Goal: Check status: Check status

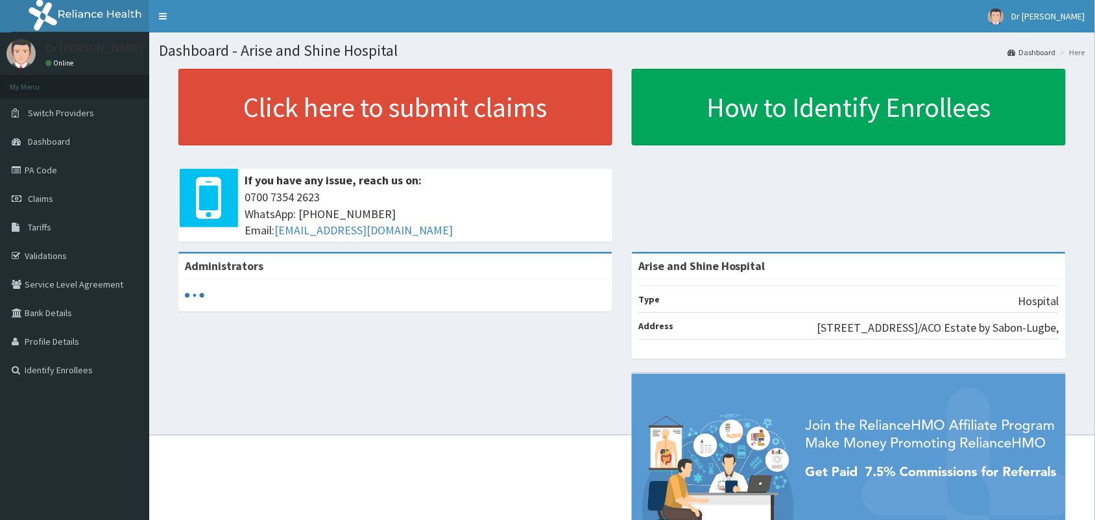
click at [59, 205] on link "Claims" at bounding box center [74, 198] width 149 height 29
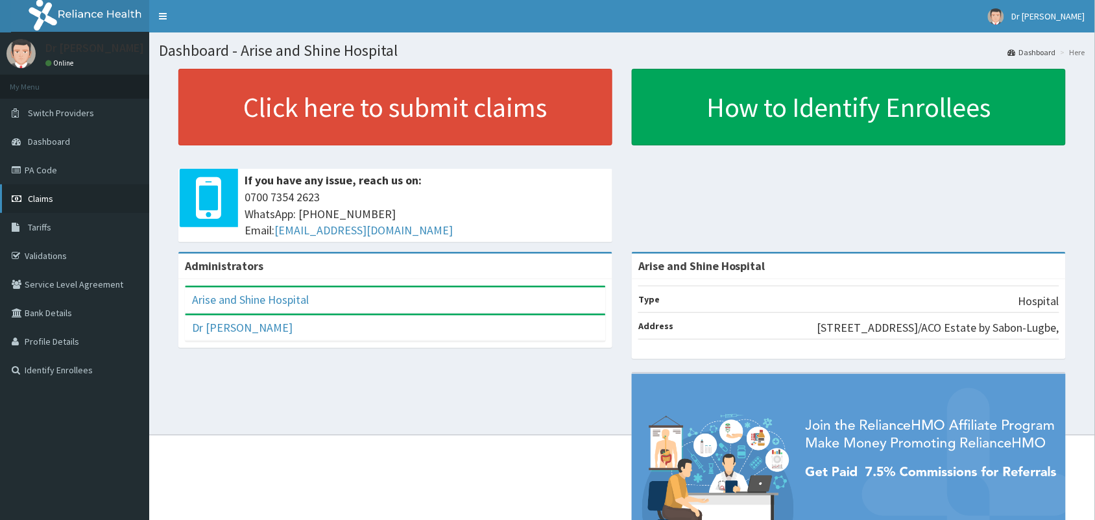
click at [53, 200] on link "Claims" at bounding box center [74, 198] width 149 height 29
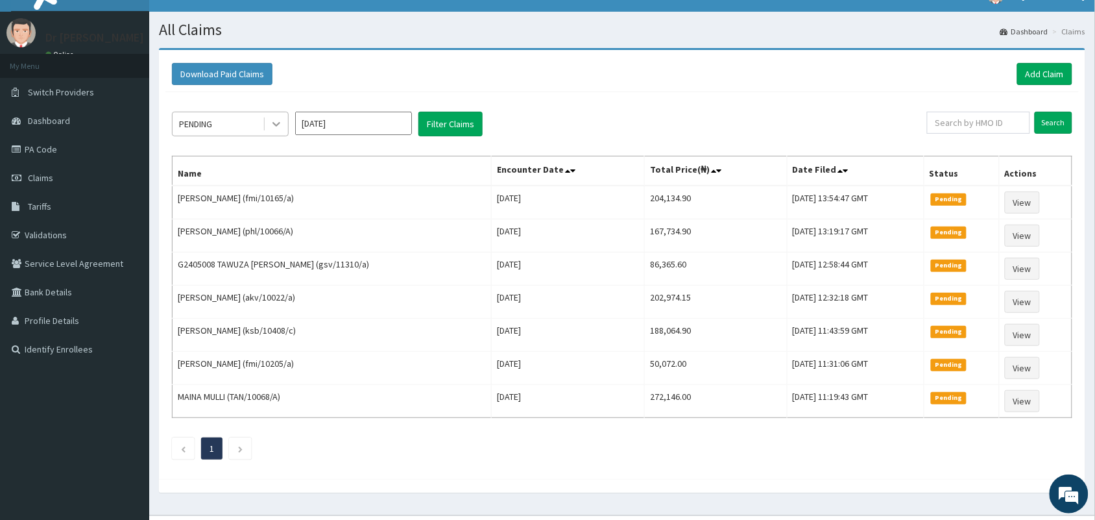
click at [273, 118] on icon at bounding box center [276, 123] width 13 height 13
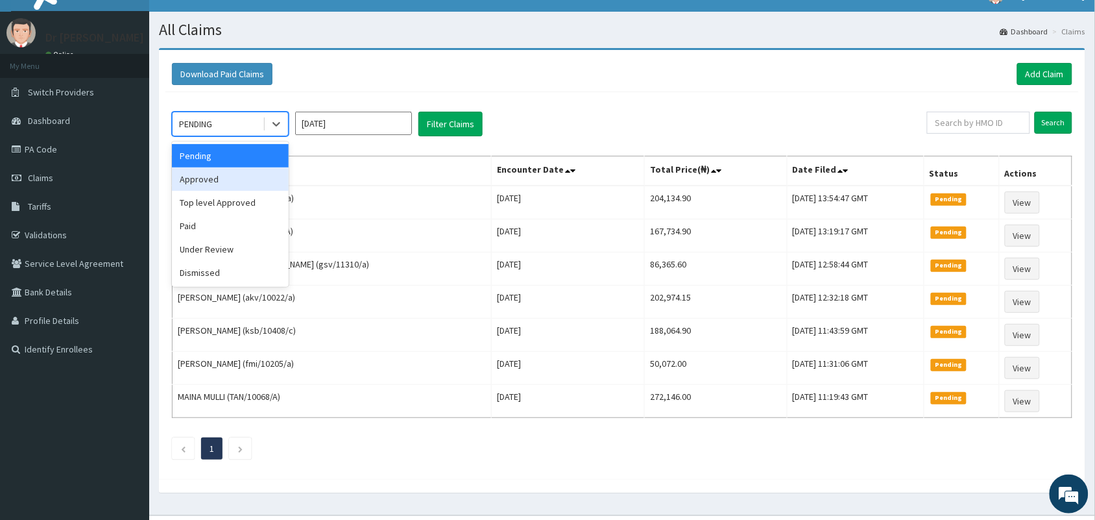
click at [232, 179] on div "Approved" at bounding box center [230, 178] width 117 height 23
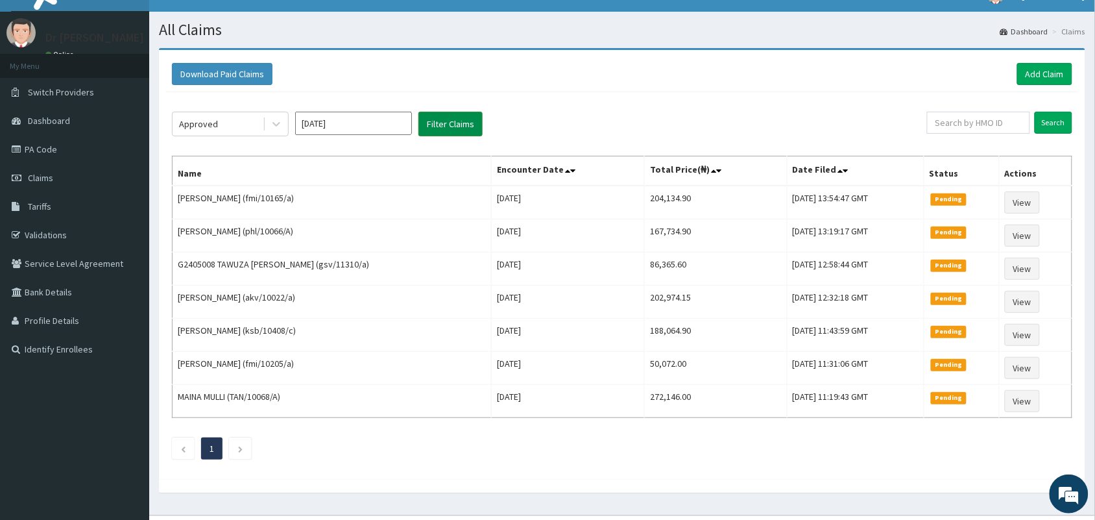
click at [439, 114] on button "Filter Claims" at bounding box center [451, 124] width 64 height 25
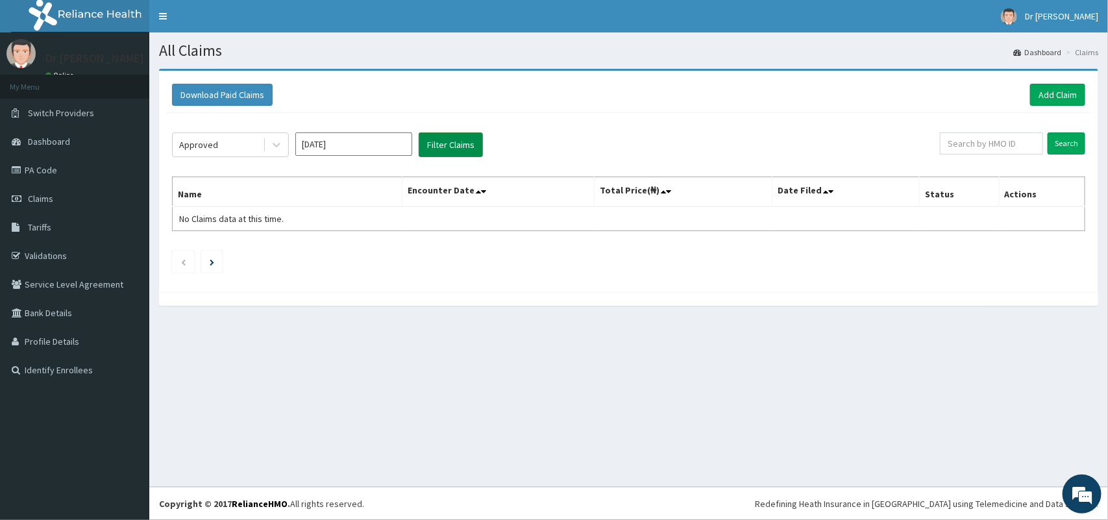
click at [437, 143] on button "Filter Claims" at bounding box center [451, 144] width 64 height 25
click at [278, 147] on icon at bounding box center [276, 144] width 13 height 13
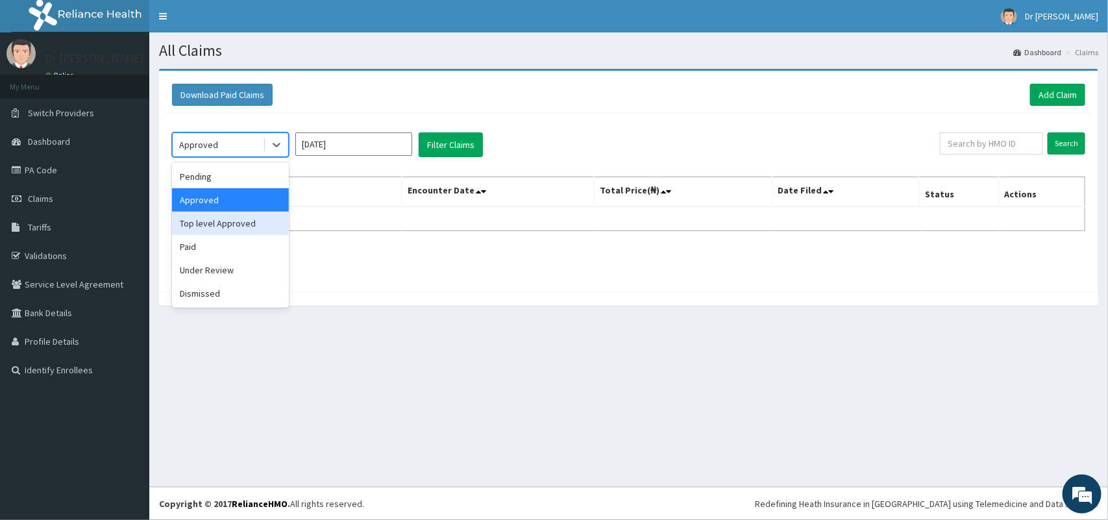
click at [225, 222] on div "Top level Approved" at bounding box center [230, 223] width 117 height 23
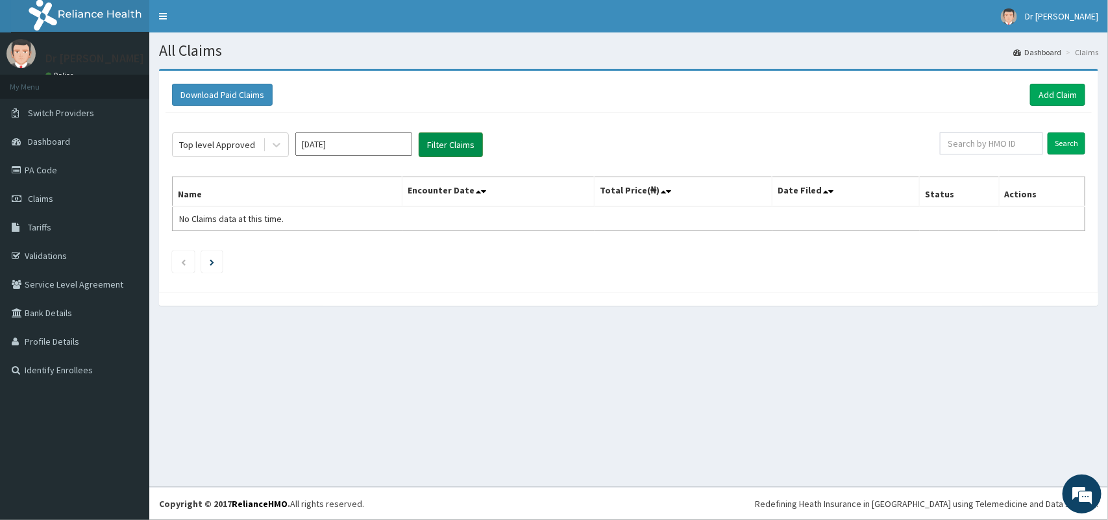
click at [436, 140] on button "Filter Claims" at bounding box center [451, 144] width 64 height 25
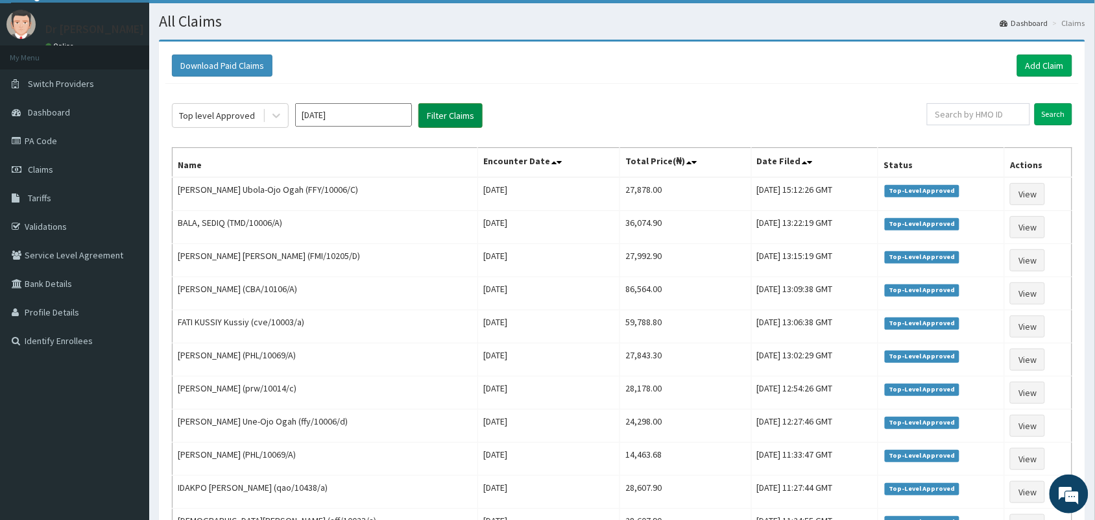
scroll to position [32, 0]
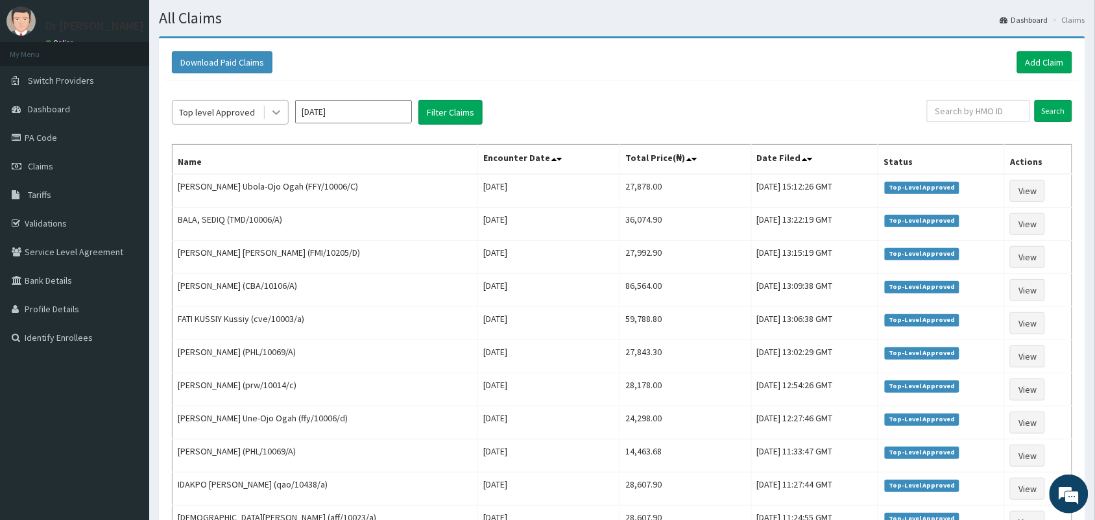
click at [276, 112] on icon at bounding box center [276, 112] width 13 height 13
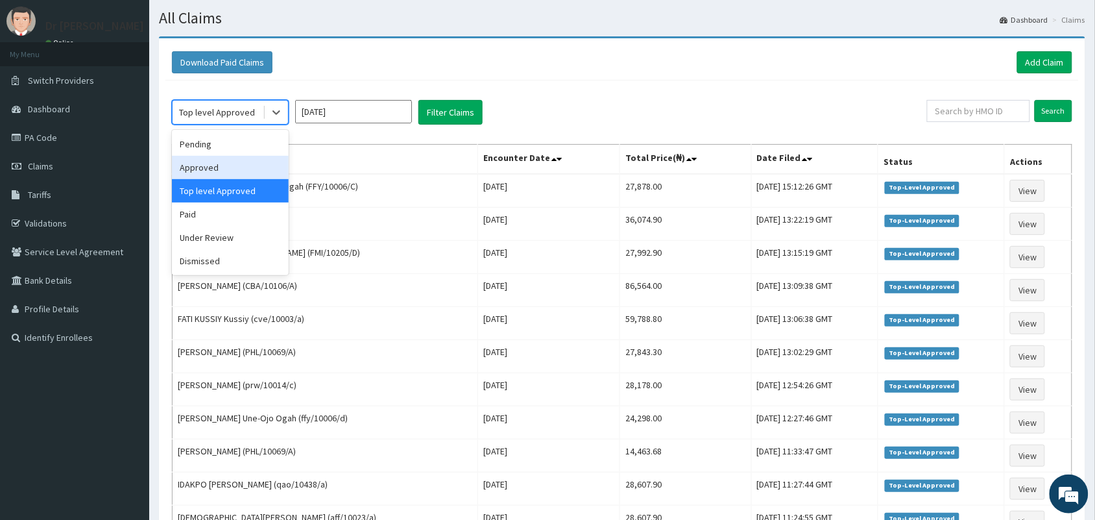
click at [236, 167] on div "Approved" at bounding box center [230, 167] width 117 height 23
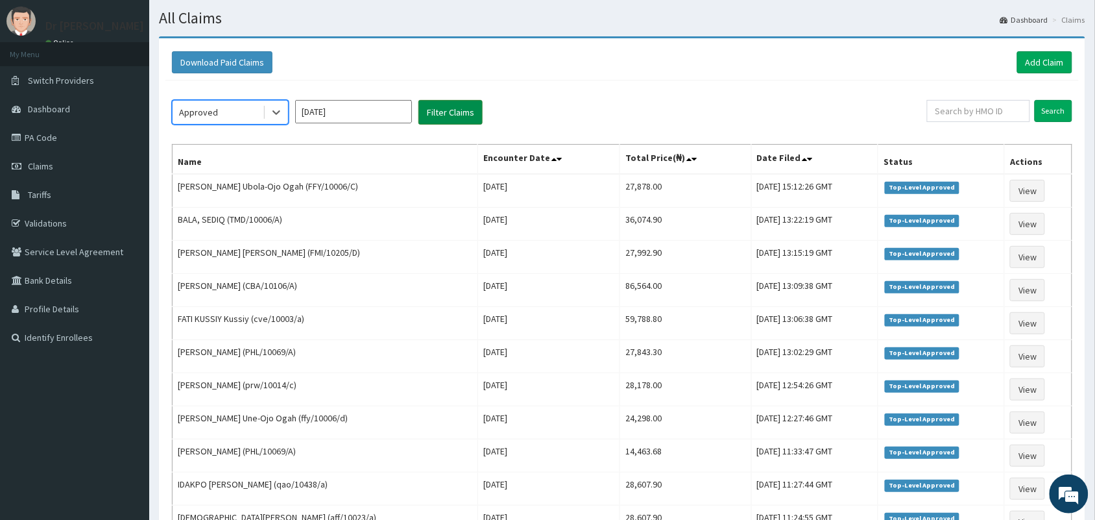
click at [452, 106] on button "Filter Claims" at bounding box center [451, 112] width 64 height 25
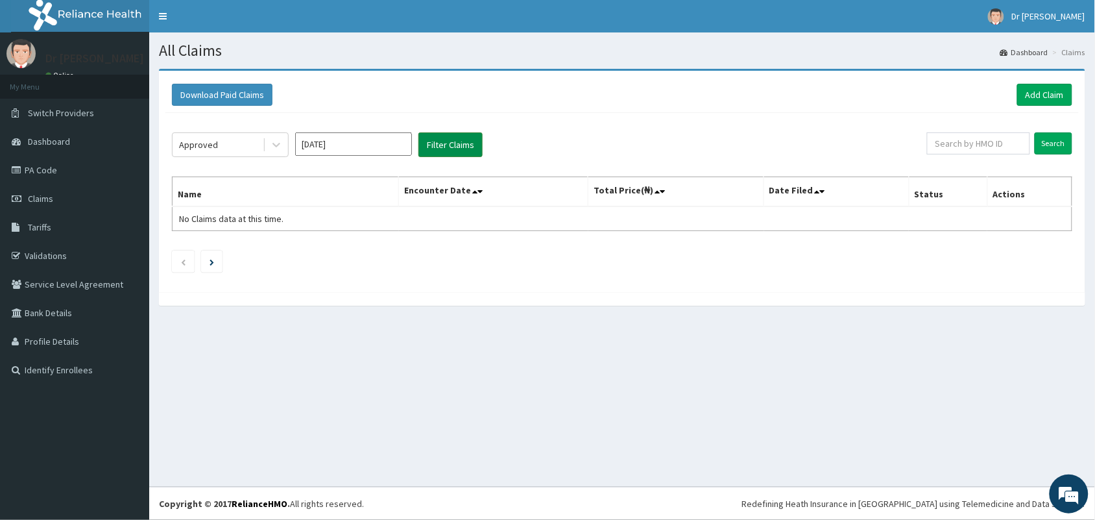
scroll to position [0, 0]
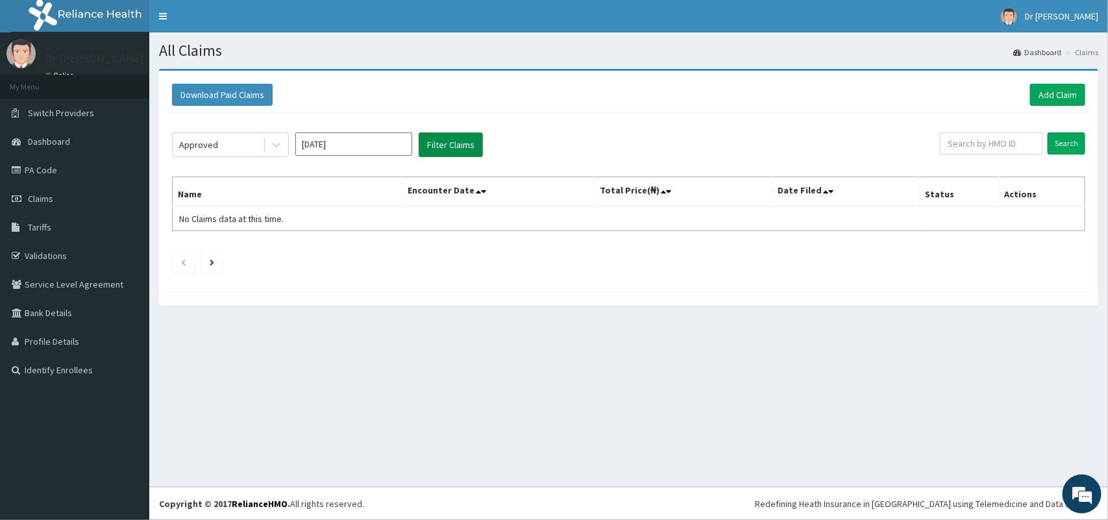
click at [452, 106] on div "Download Paid Claims Add Claim" at bounding box center [628, 95] width 926 height 36
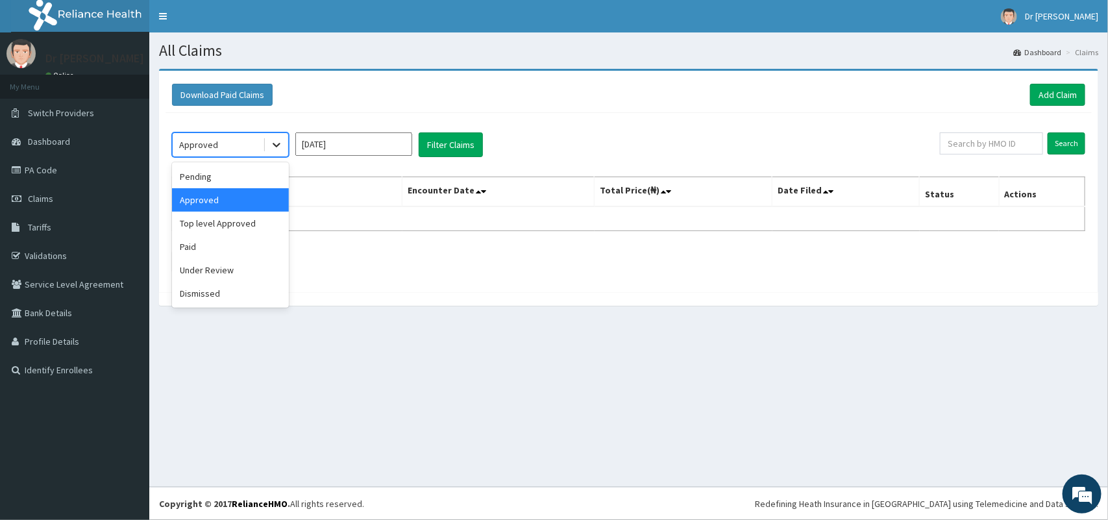
click at [276, 147] on icon at bounding box center [277, 145] width 8 height 5
click at [199, 243] on div "Paid" at bounding box center [230, 246] width 117 height 23
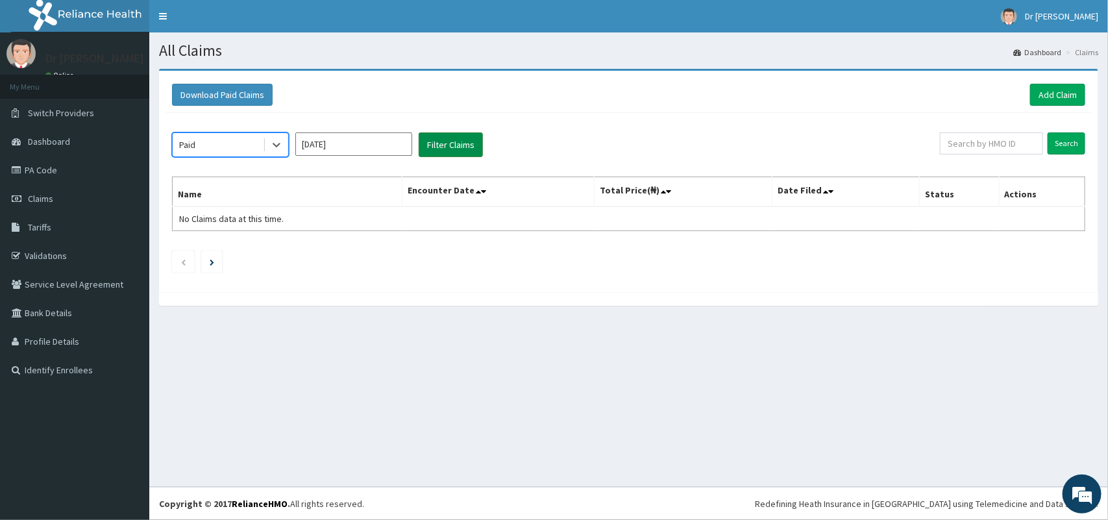
click at [440, 143] on button "Filter Claims" at bounding box center [451, 144] width 64 height 25
click at [273, 145] on icon at bounding box center [277, 145] width 8 height 5
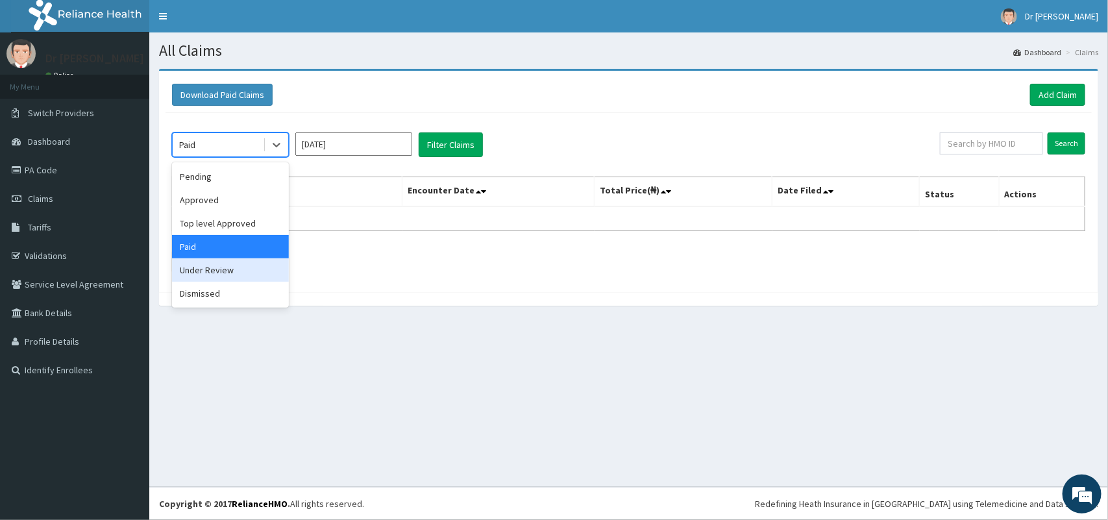
click at [216, 268] on div "Under Review" at bounding box center [230, 269] width 117 height 23
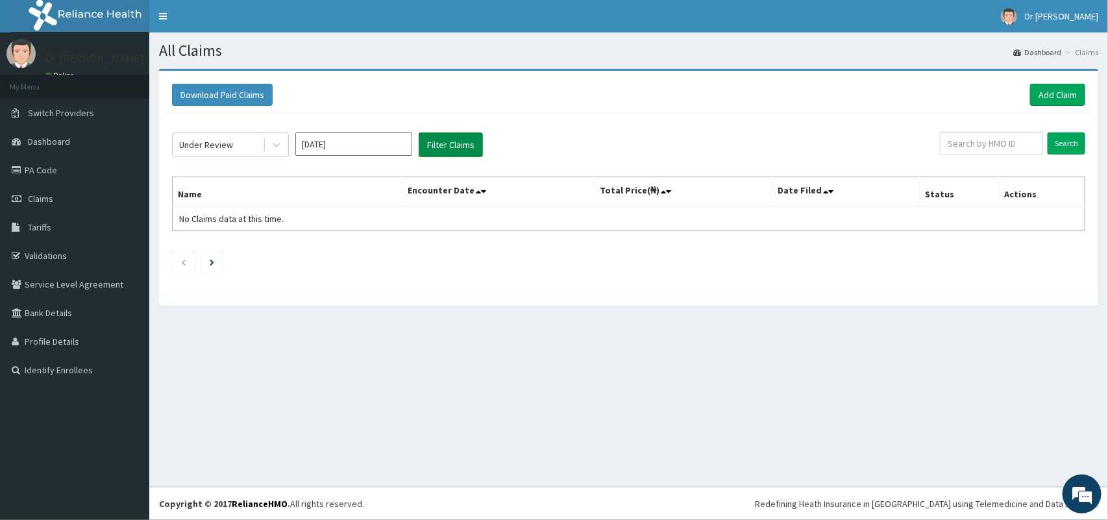
click at [448, 152] on button "Filter Claims" at bounding box center [451, 144] width 64 height 25
click at [448, 151] on button "Filter Claims" at bounding box center [451, 144] width 64 height 25
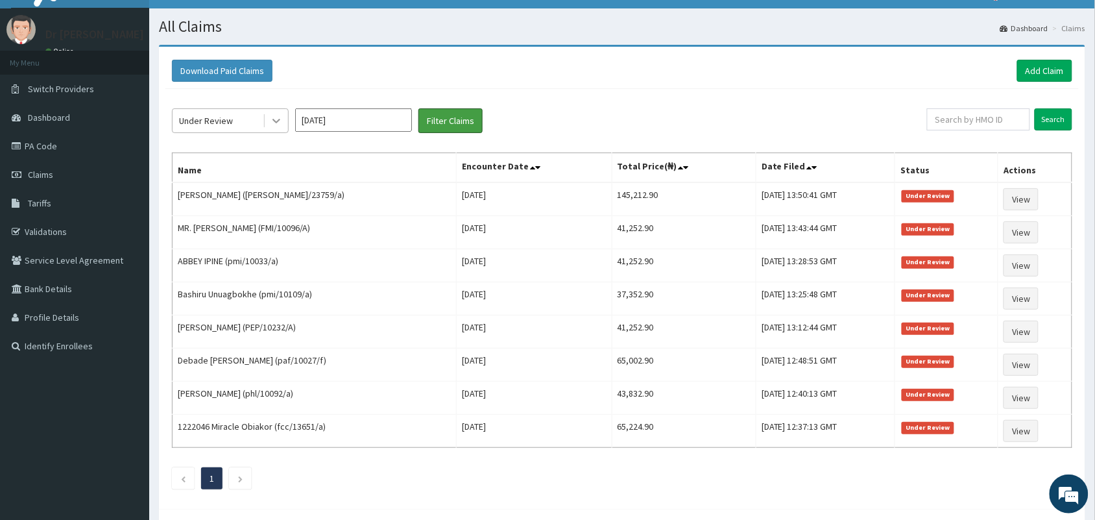
scroll to position [21, 0]
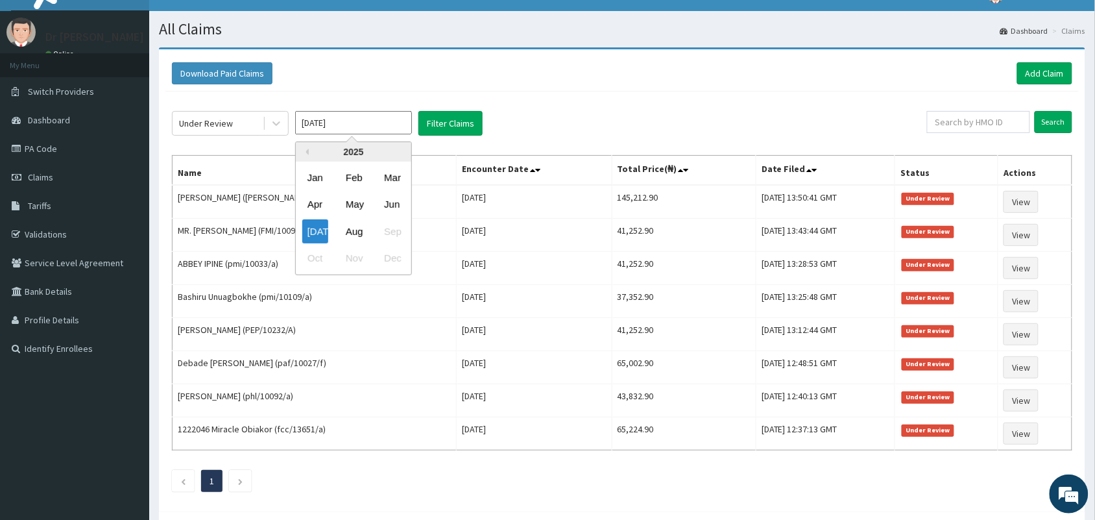
click at [343, 122] on input "[DATE]" at bounding box center [353, 122] width 117 height 23
click at [388, 203] on div "Jun" at bounding box center [392, 205] width 26 height 24
click at [276, 127] on icon at bounding box center [276, 123] width 13 height 13
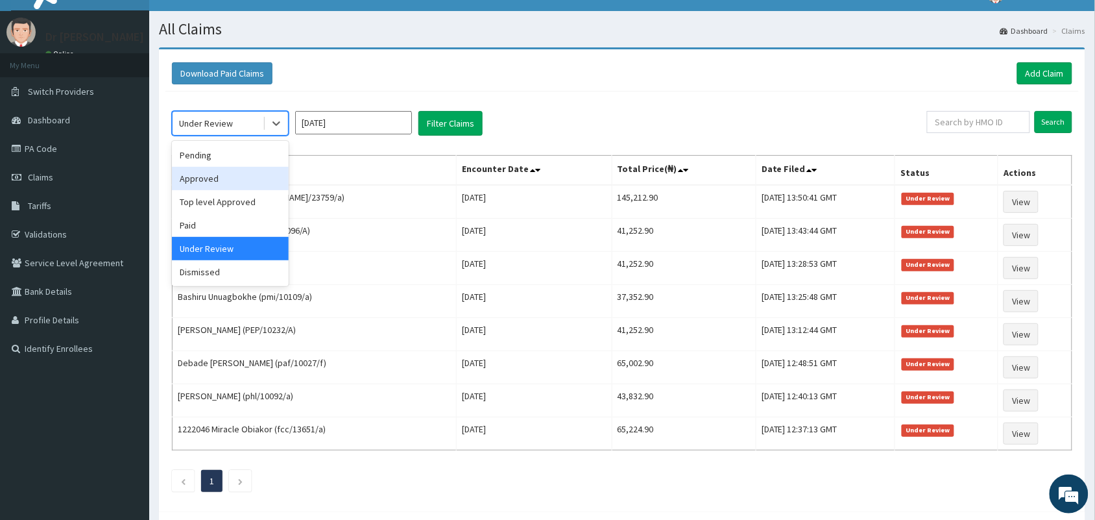
click at [229, 175] on div "Approved" at bounding box center [230, 178] width 117 height 23
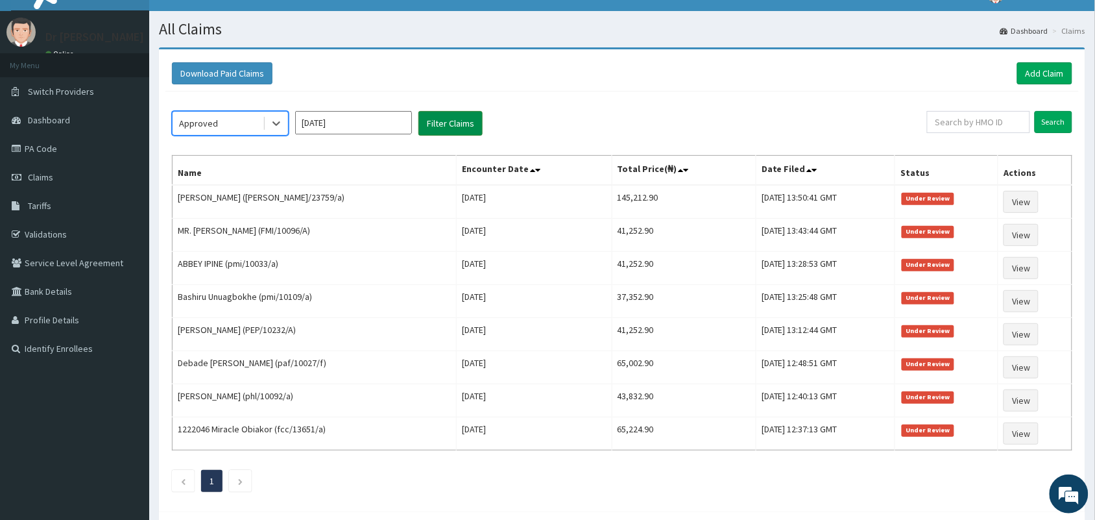
click at [448, 121] on button "Filter Claims" at bounding box center [451, 123] width 64 height 25
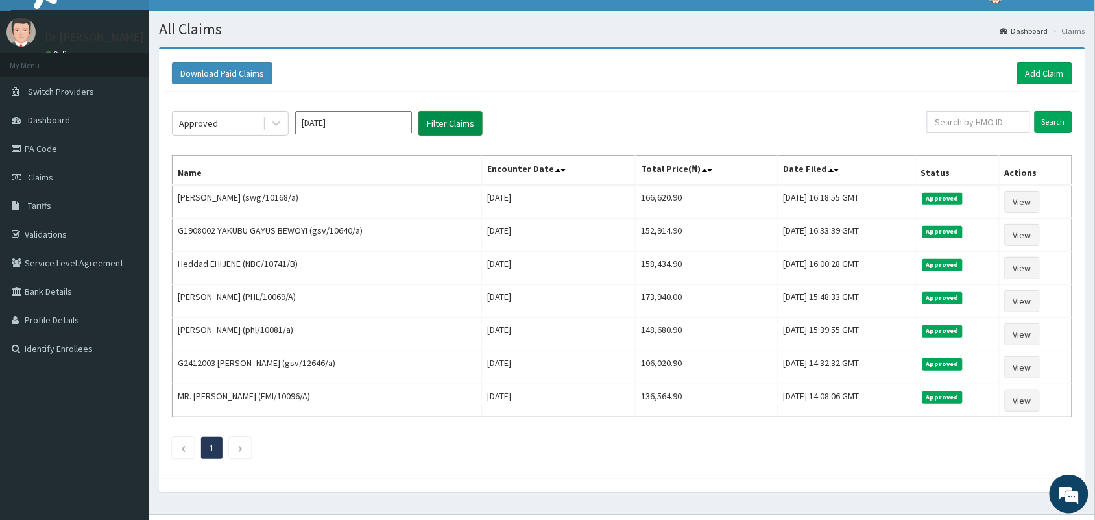
click at [448, 121] on button "Filter Claims" at bounding box center [451, 123] width 64 height 25
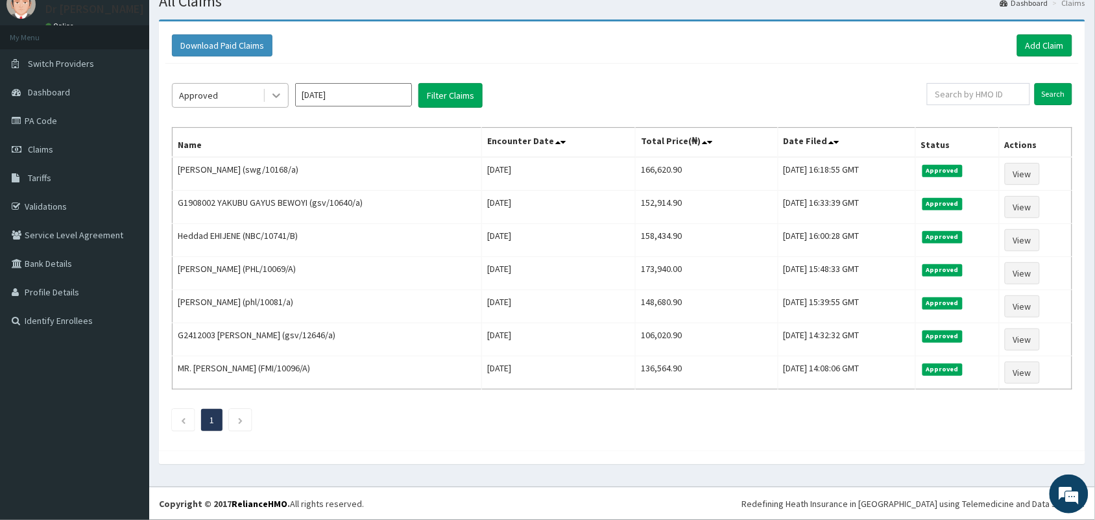
click at [278, 94] on icon at bounding box center [277, 96] width 8 height 5
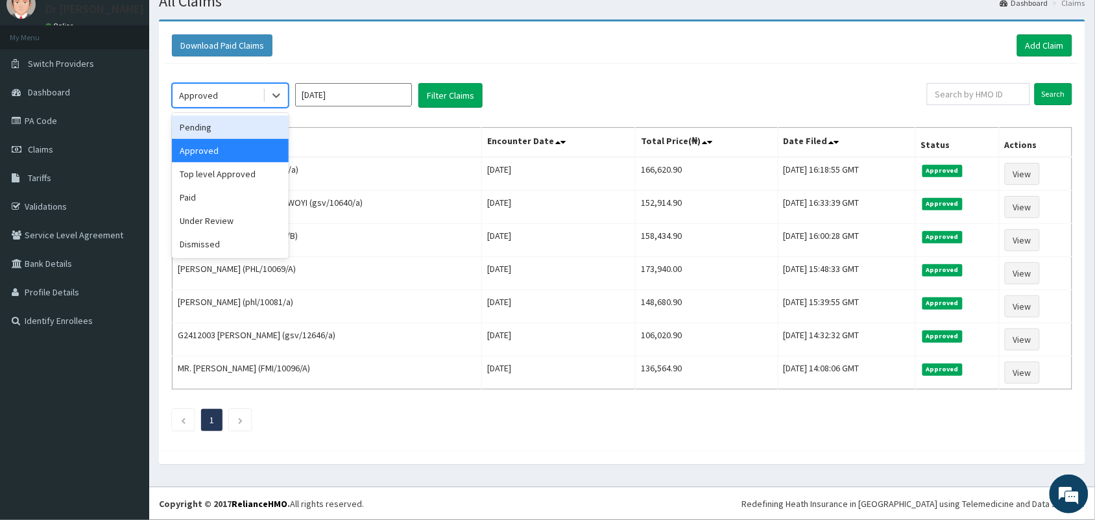
click at [252, 119] on div "Pending" at bounding box center [230, 127] width 117 height 23
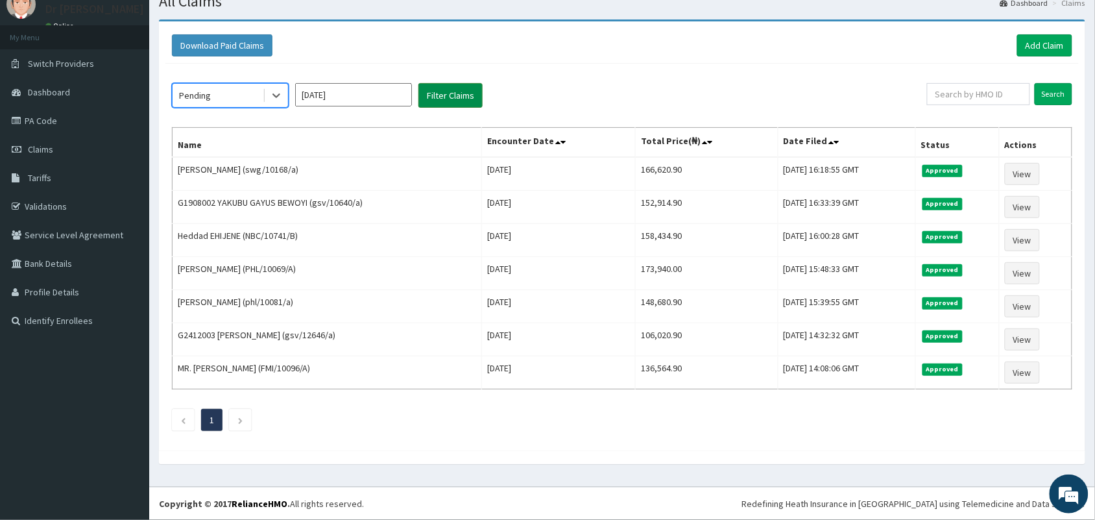
click at [430, 96] on button "Filter Claims" at bounding box center [451, 95] width 64 height 25
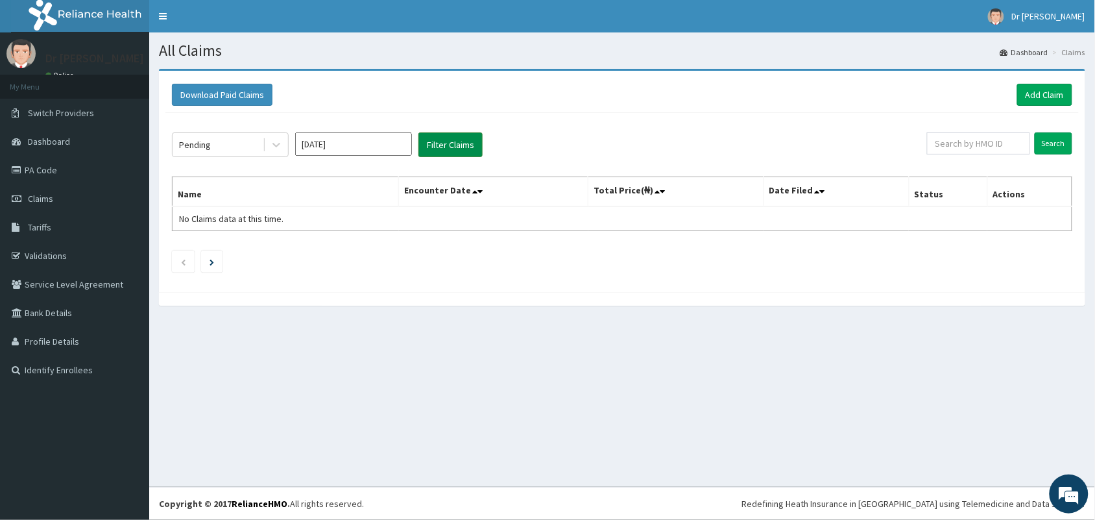
scroll to position [0, 0]
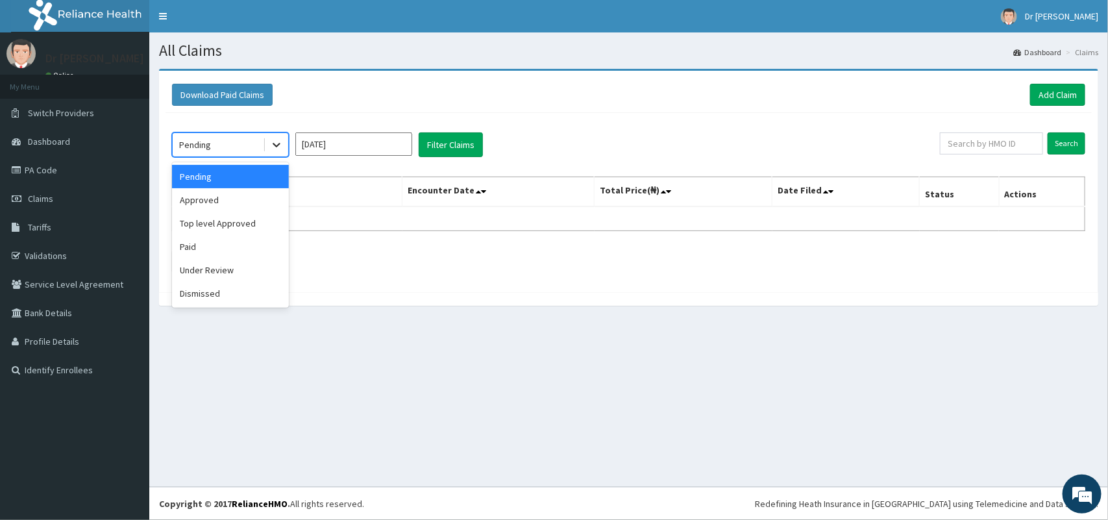
click at [273, 143] on icon at bounding box center [276, 144] width 13 height 13
click at [221, 245] on div "Paid" at bounding box center [230, 246] width 117 height 23
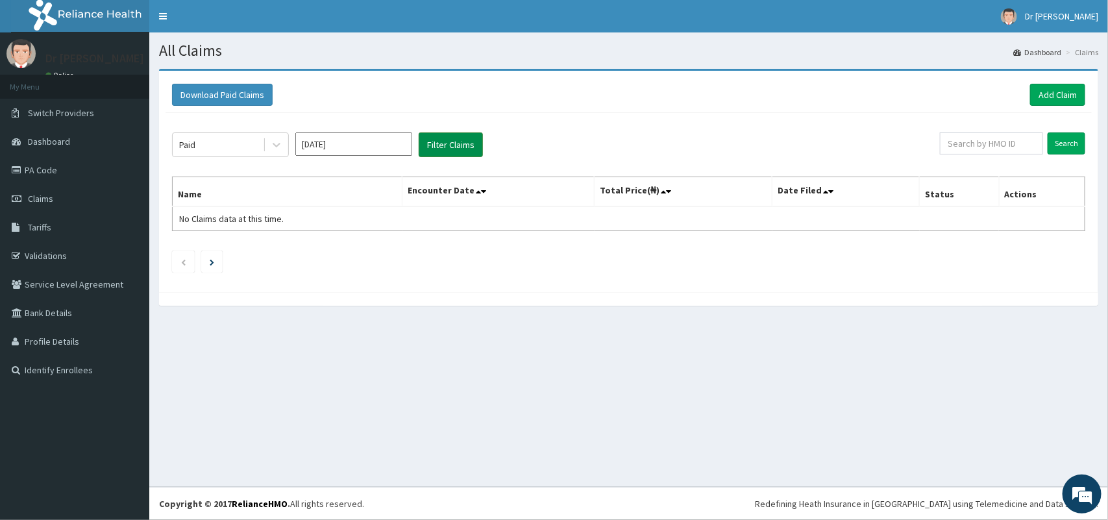
click at [449, 140] on button "Filter Claims" at bounding box center [451, 144] width 64 height 25
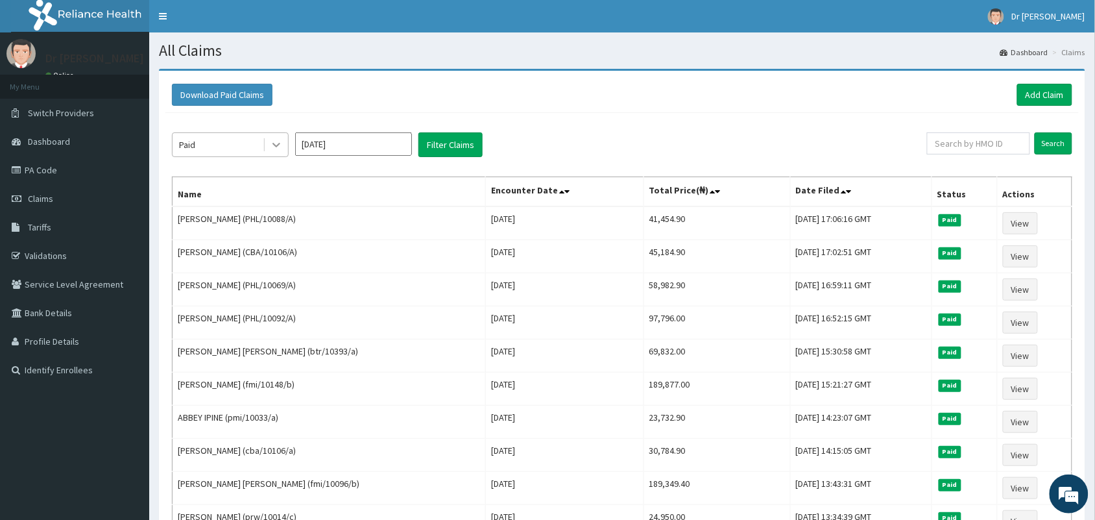
click at [276, 144] on icon at bounding box center [276, 144] width 13 height 13
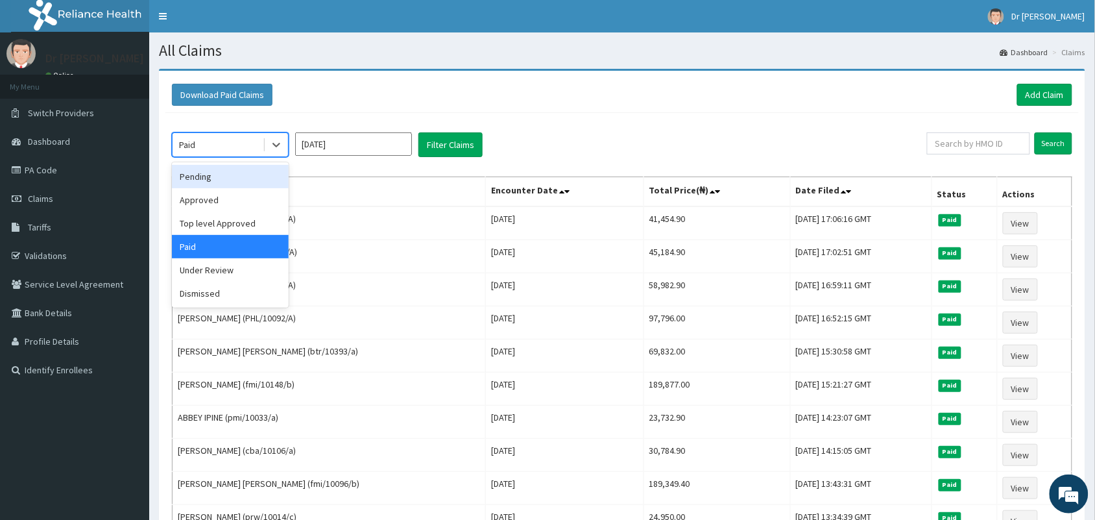
click at [362, 145] on input "[DATE]" at bounding box center [353, 143] width 117 height 23
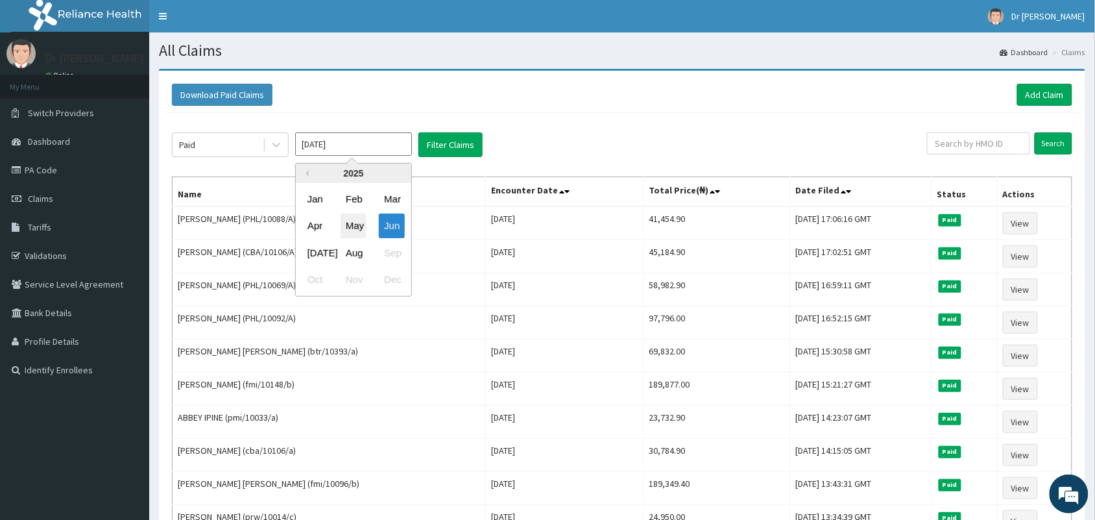
click at [352, 218] on div "May" at bounding box center [354, 226] width 26 height 24
type input "[DATE]"
click at [440, 141] on button "Filter Claims" at bounding box center [451, 144] width 64 height 25
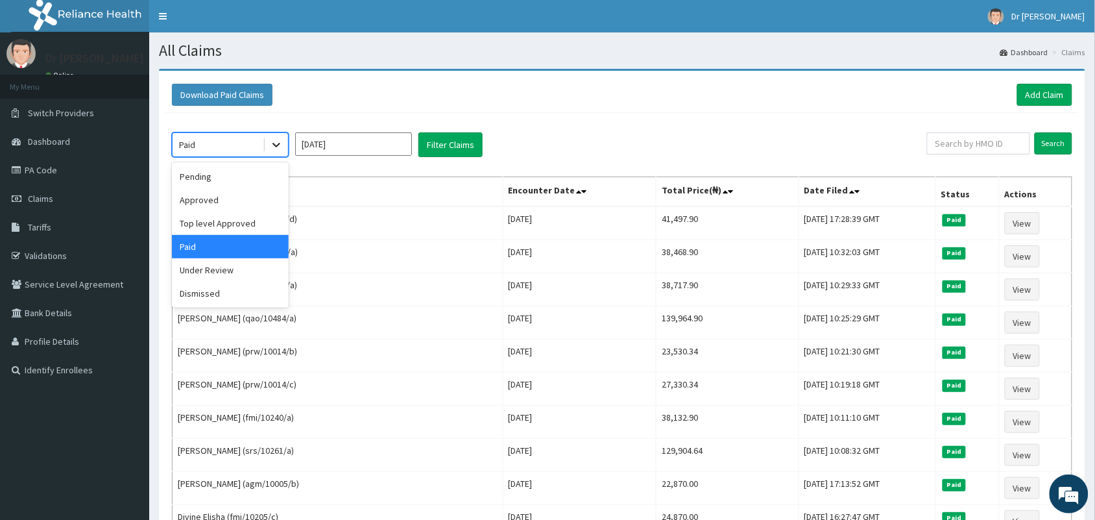
click at [279, 144] on icon at bounding box center [277, 145] width 8 height 5
click at [219, 204] on div "Approved" at bounding box center [230, 199] width 117 height 23
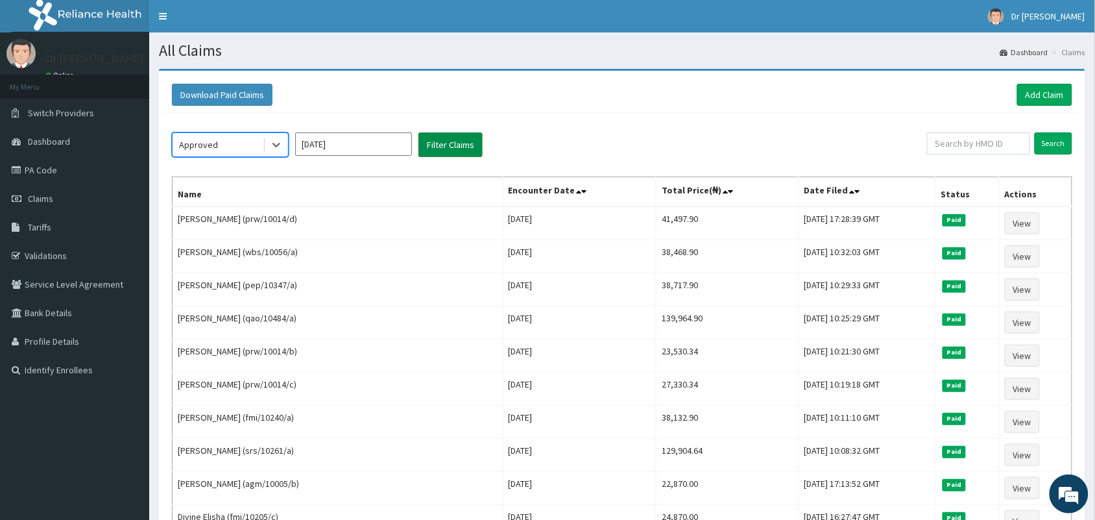
click at [451, 148] on button "Filter Claims" at bounding box center [451, 144] width 64 height 25
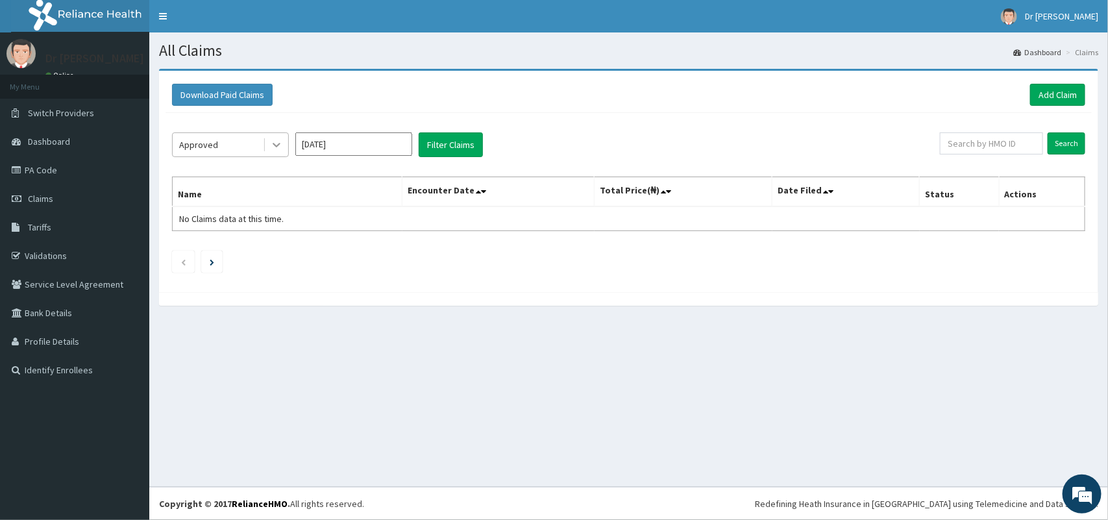
click at [279, 144] on icon at bounding box center [277, 145] width 8 height 5
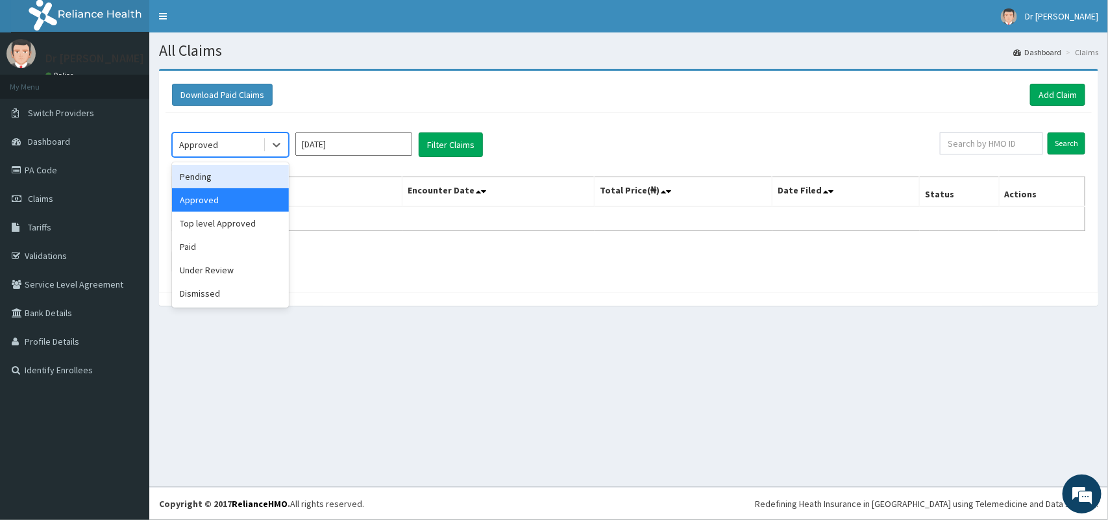
click at [228, 173] on div "Pending" at bounding box center [230, 176] width 117 height 23
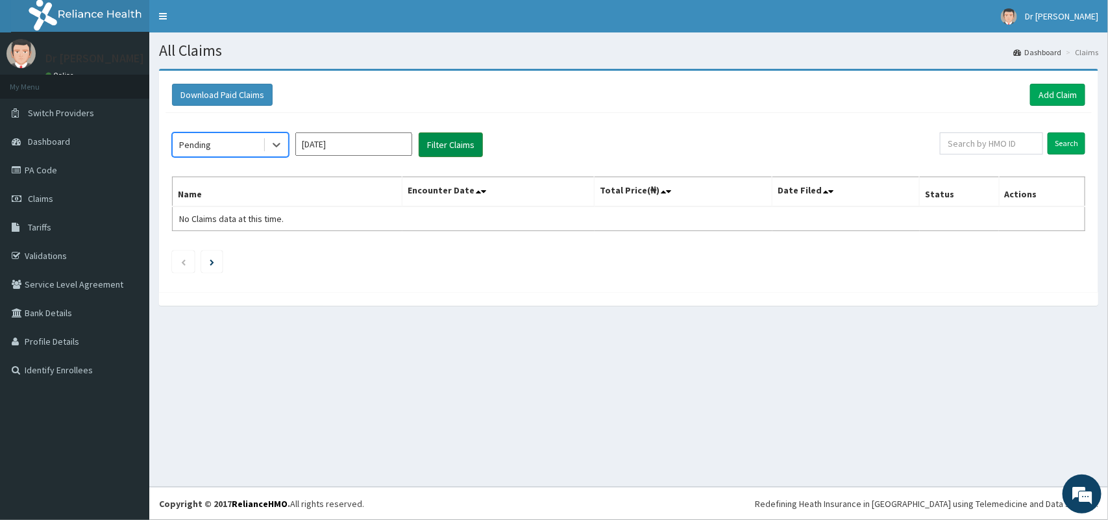
click at [437, 152] on button "Filter Claims" at bounding box center [451, 144] width 64 height 25
click at [437, 148] on button "Filter Claims" at bounding box center [451, 144] width 64 height 25
click at [274, 145] on icon at bounding box center [277, 145] width 8 height 5
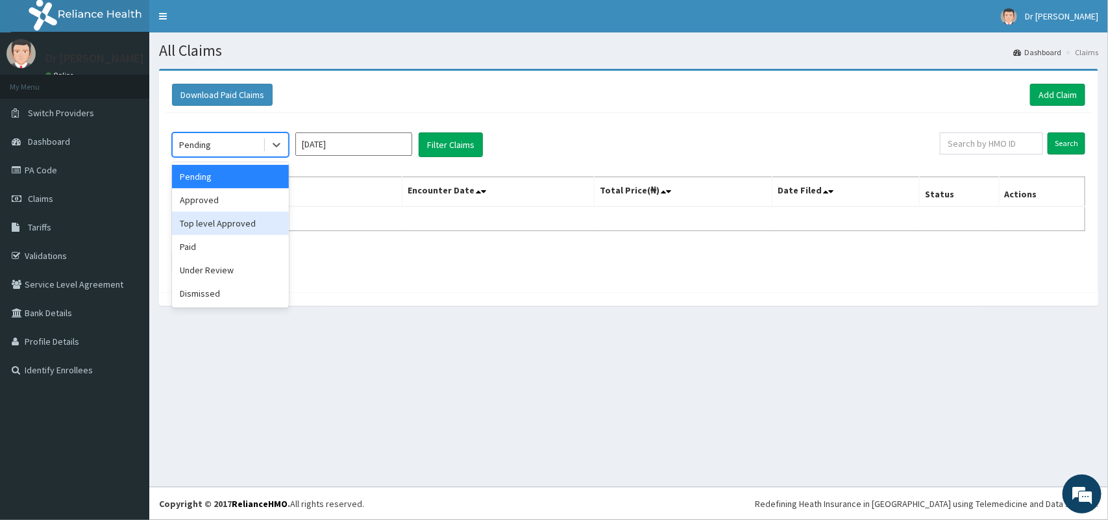
click at [223, 225] on div "Top level Approved" at bounding box center [230, 223] width 117 height 23
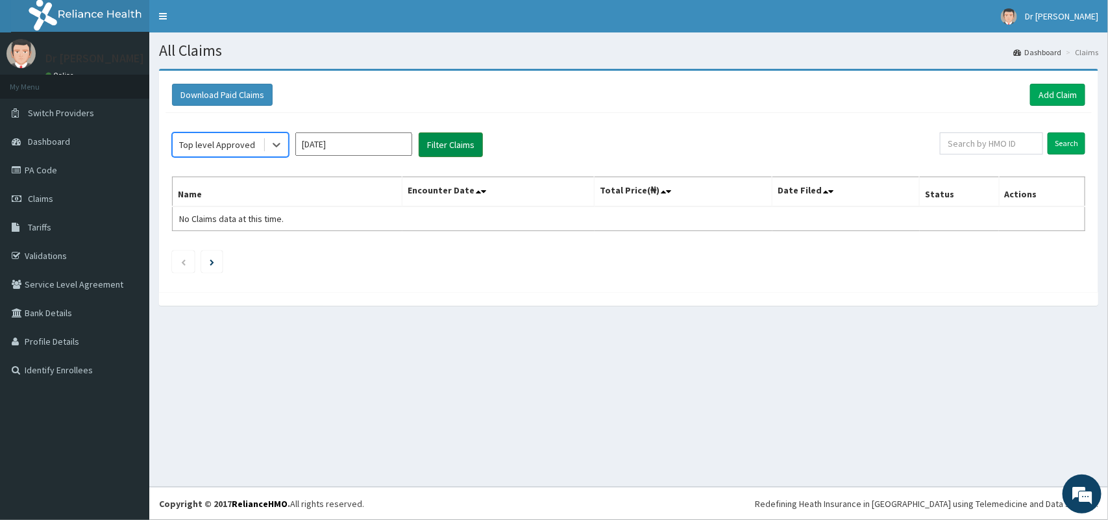
click at [429, 150] on button "Filter Claims" at bounding box center [451, 144] width 64 height 25
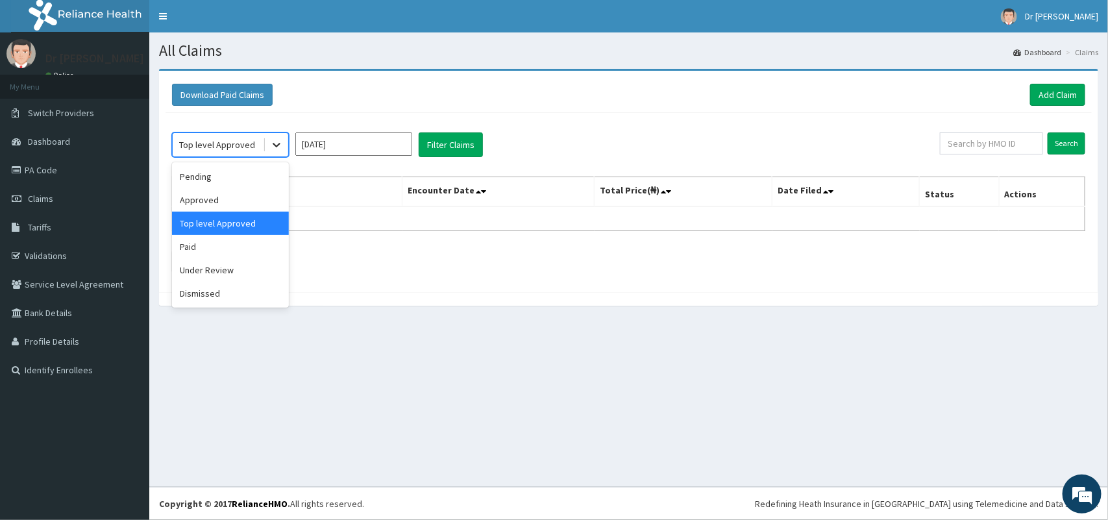
click at [274, 143] on icon at bounding box center [276, 144] width 13 height 13
click at [200, 241] on div "Paid" at bounding box center [230, 246] width 117 height 23
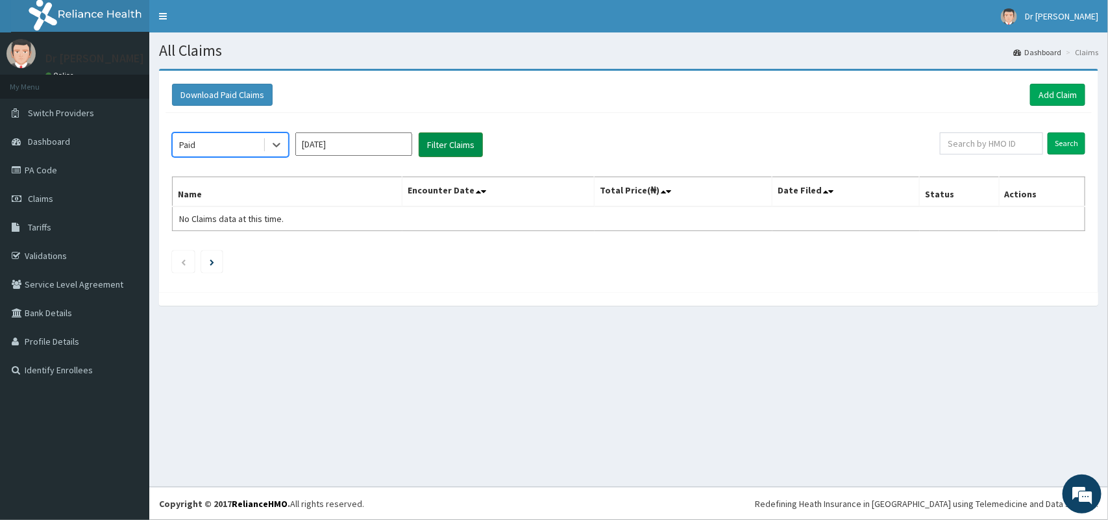
click at [426, 141] on button "Filter Claims" at bounding box center [451, 144] width 64 height 25
